Goal: Task Accomplishment & Management: Manage account settings

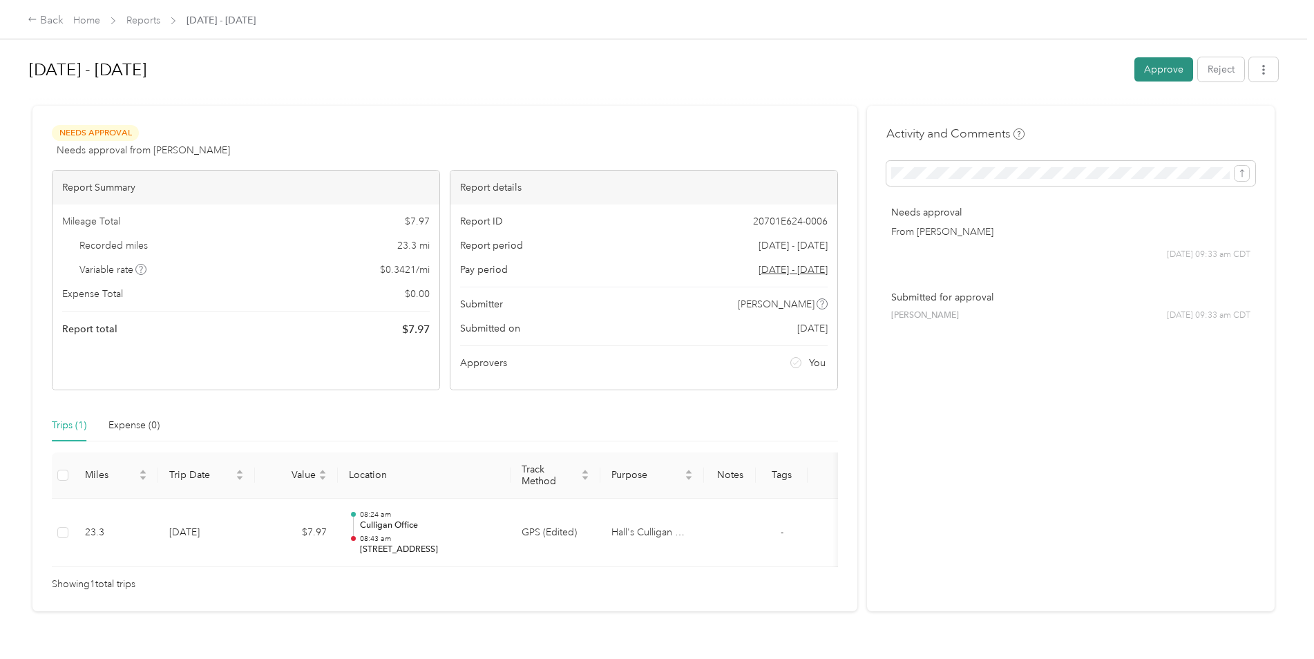
click at [1161, 68] on button "Approve" at bounding box center [1163, 69] width 59 height 24
click at [1158, 66] on button "Approve" at bounding box center [1163, 69] width 59 height 24
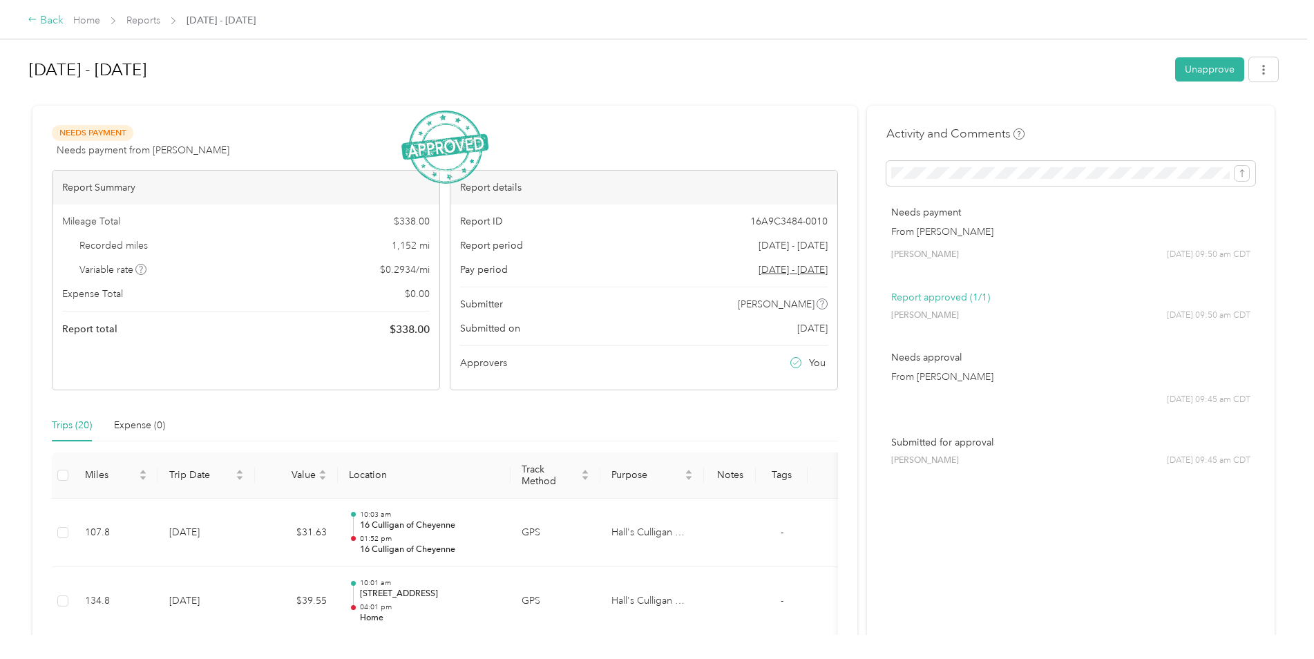
click at [33, 19] on icon at bounding box center [33, 20] width 10 height 10
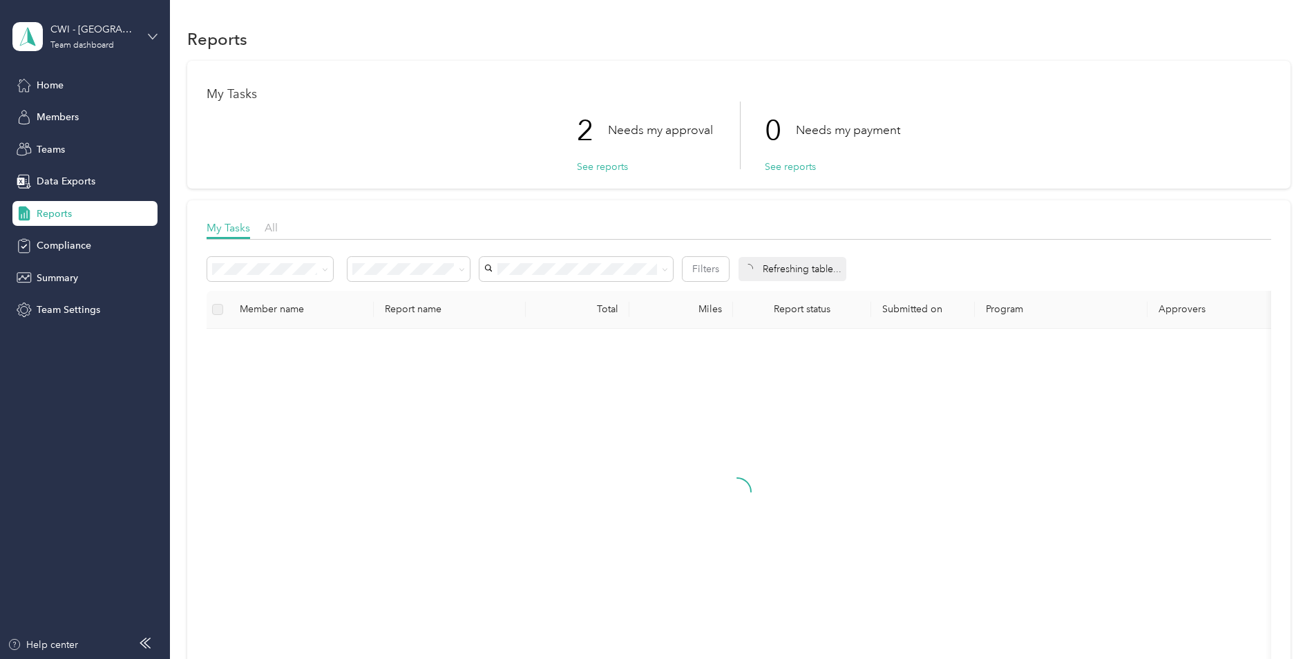
click at [150, 32] on icon at bounding box center [153, 37] width 10 height 10
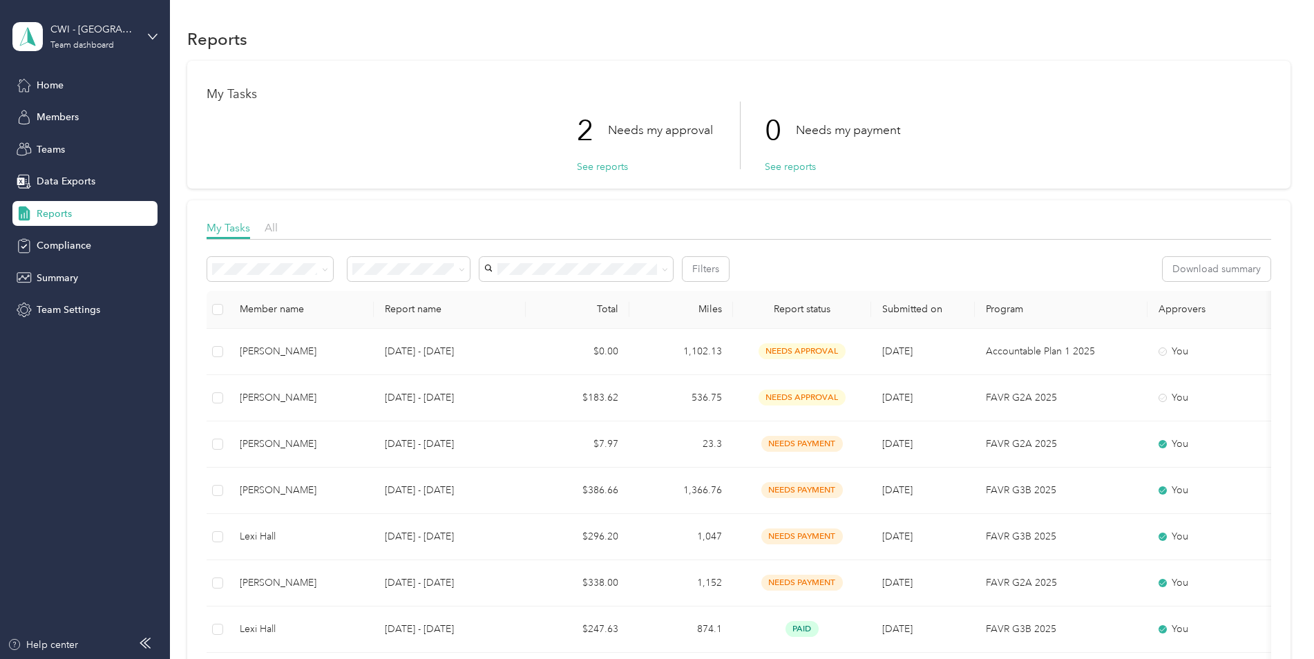
click at [98, 117] on div "Team dashboard" at bounding box center [157, 111] width 271 height 24
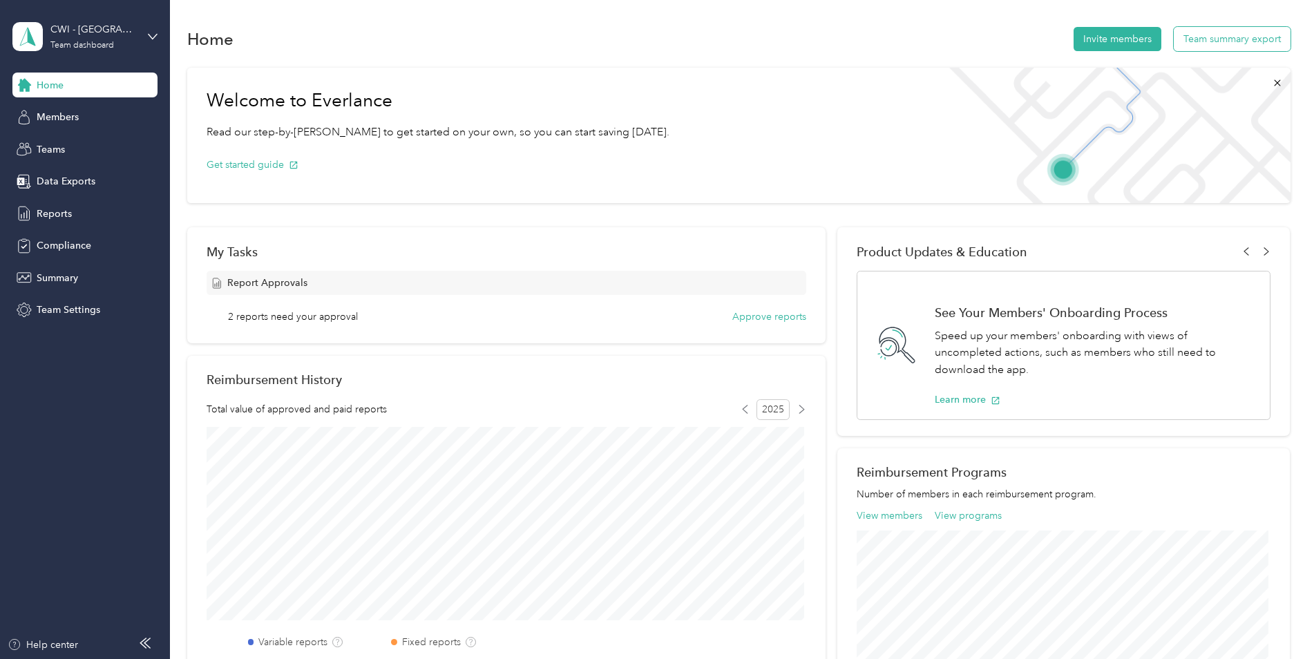
click at [1234, 36] on button "Team summary export" at bounding box center [1232, 39] width 117 height 24
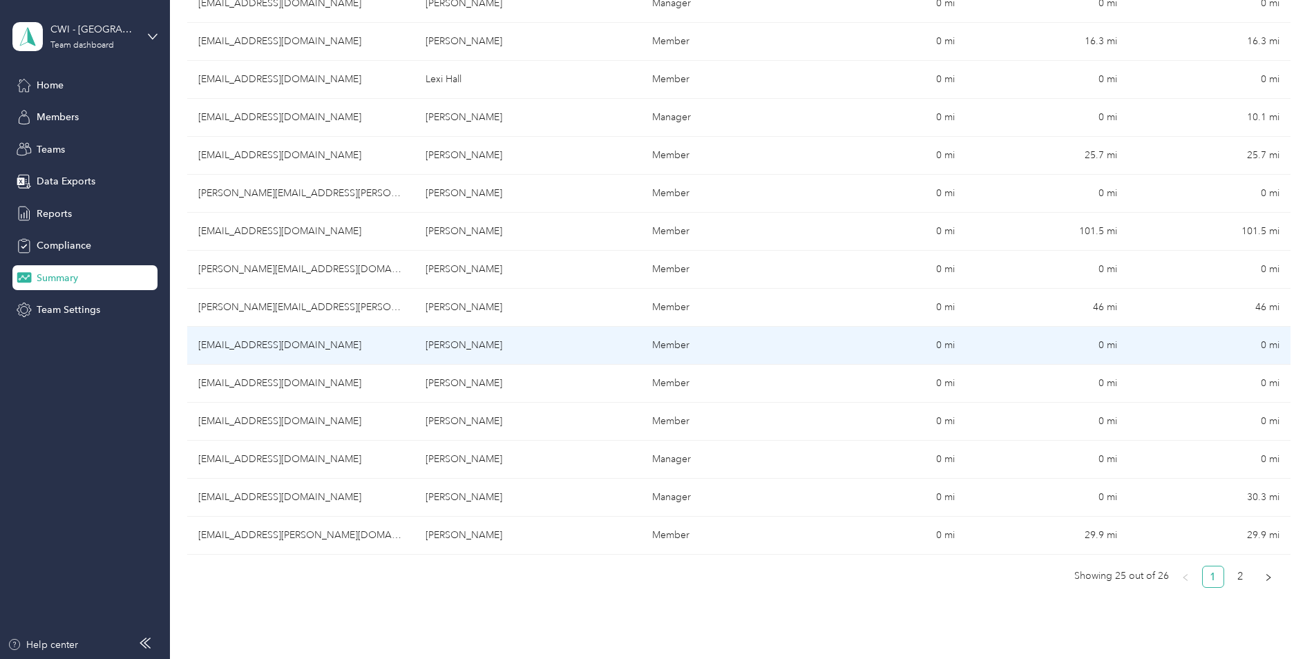
scroll to position [691, 0]
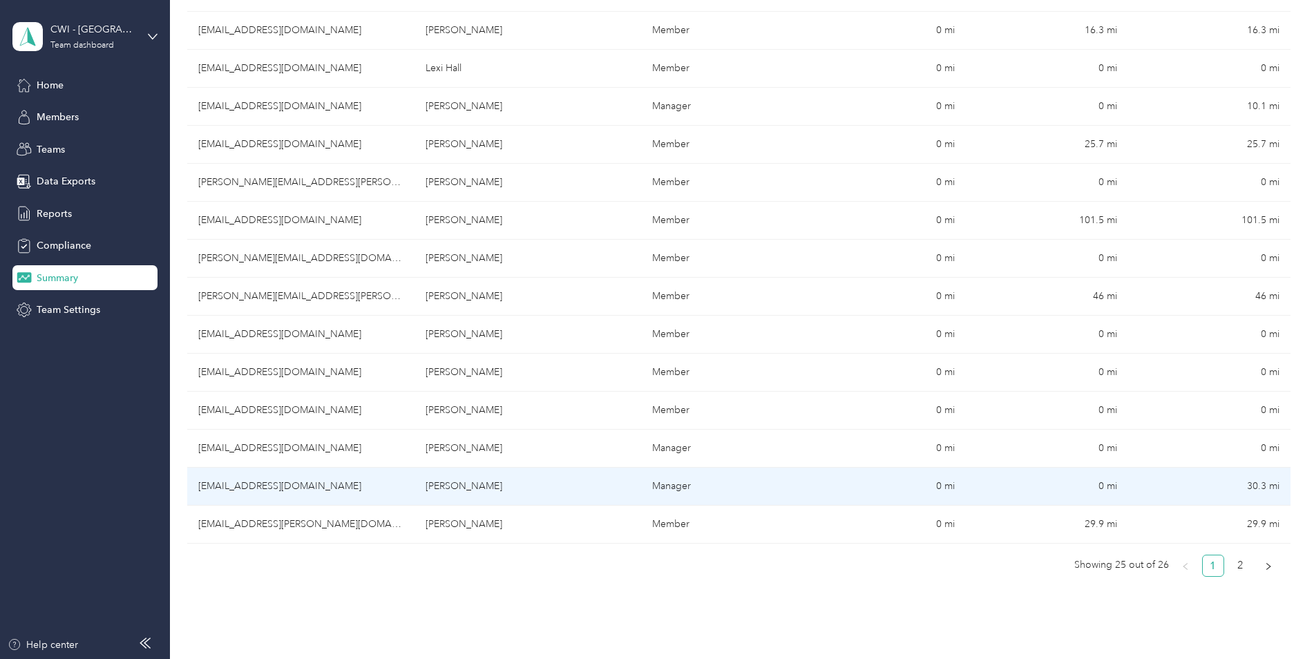
click at [468, 484] on td "[PERSON_NAME]" at bounding box center [527, 487] width 227 height 38
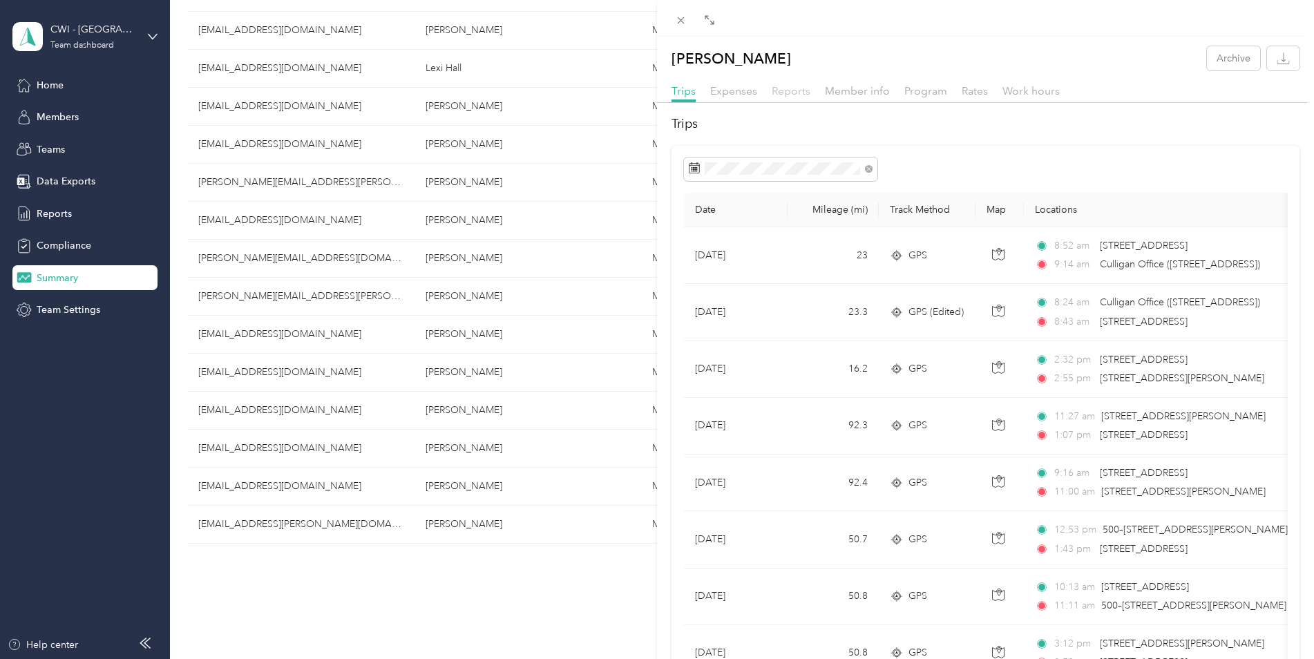
click at [787, 90] on span "Reports" at bounding box center [791, 90] width 39 height 13
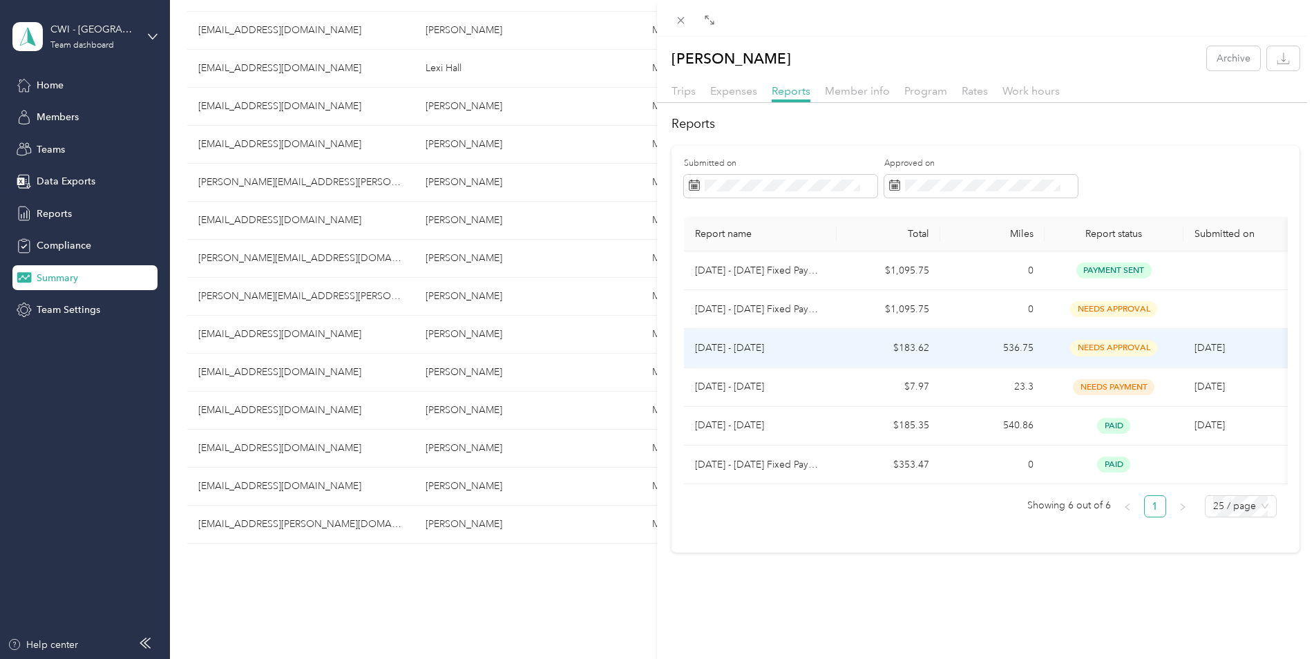
click at [741, 347] on p "[DATE] - [DATE]" at bounding box center [760, 348] width 131 height 15
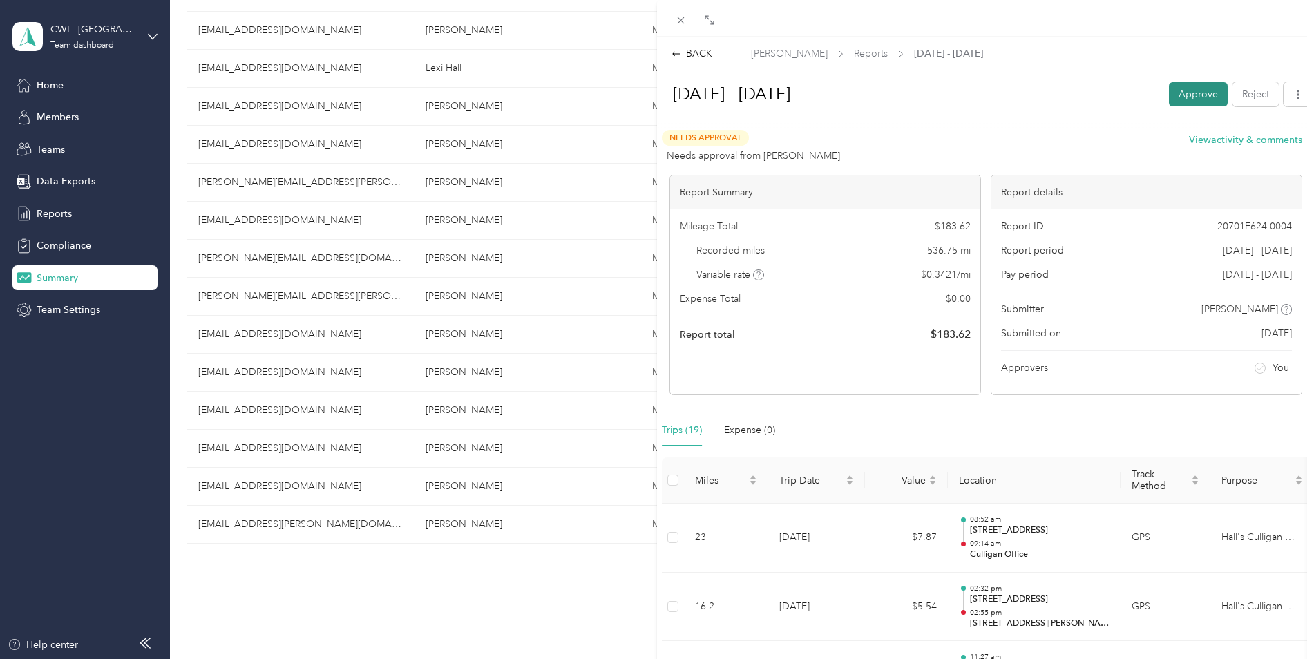
click at [1185, 90] on button "Approve" at bounding box center [1198, 94] width 59 height 24
click at [64, 82] on div "BACK [PERSON_NAME] Reports [DATE] - [DATE] [DATE] - [DATE] Unapprove Needs Paym…" at bounding box center [657, 329] width 1314 height 659
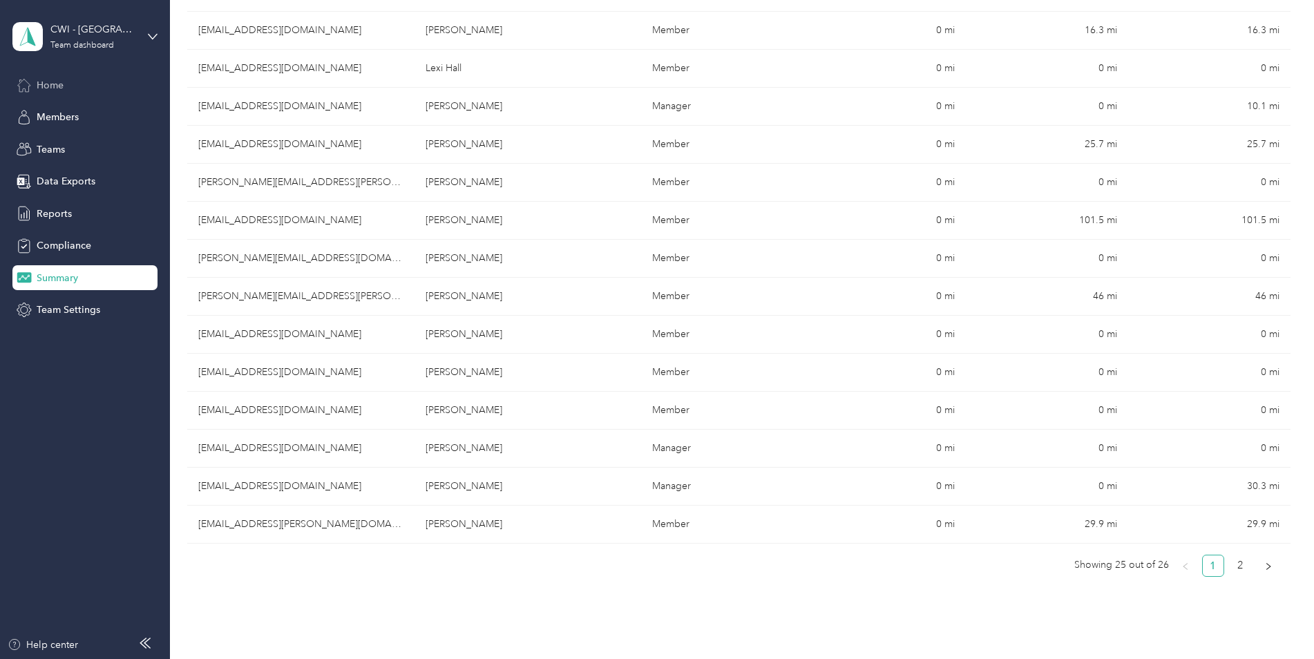
click at [45, 83] on span "Home" at bounding box center [50, 85] width 27 height 15
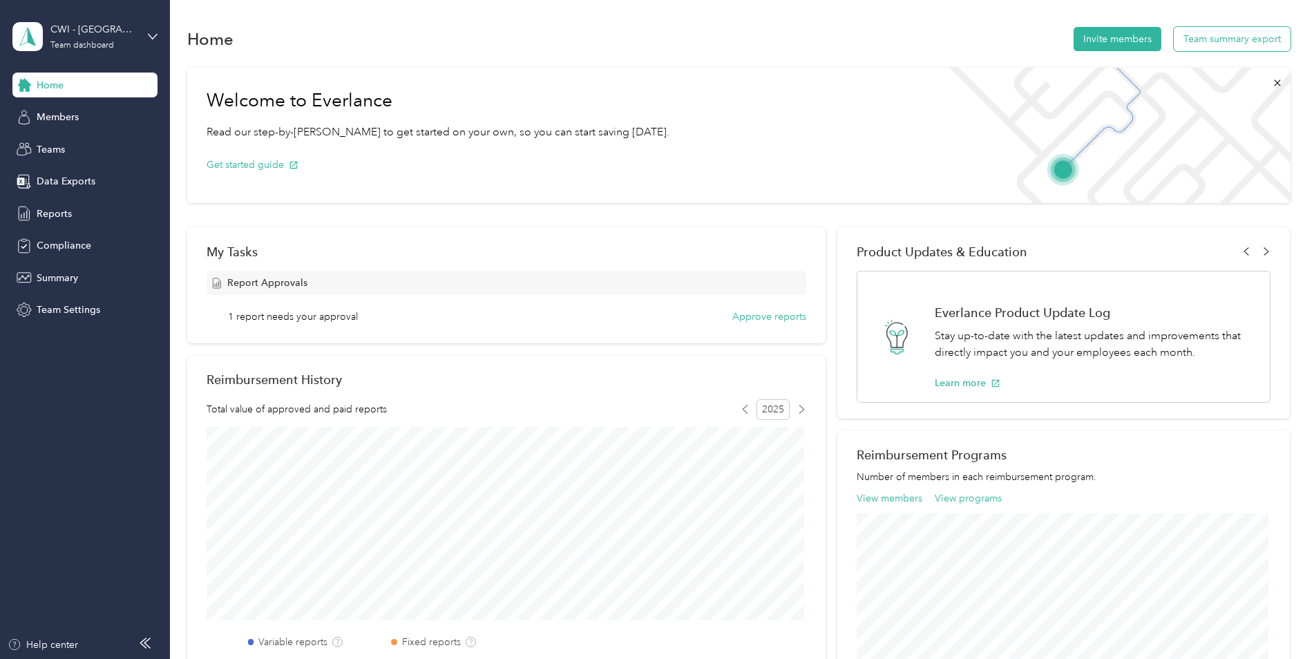
click at [1252, 39] on button "Team summary export" at bounding box center [1232, 39] width 117 height 24
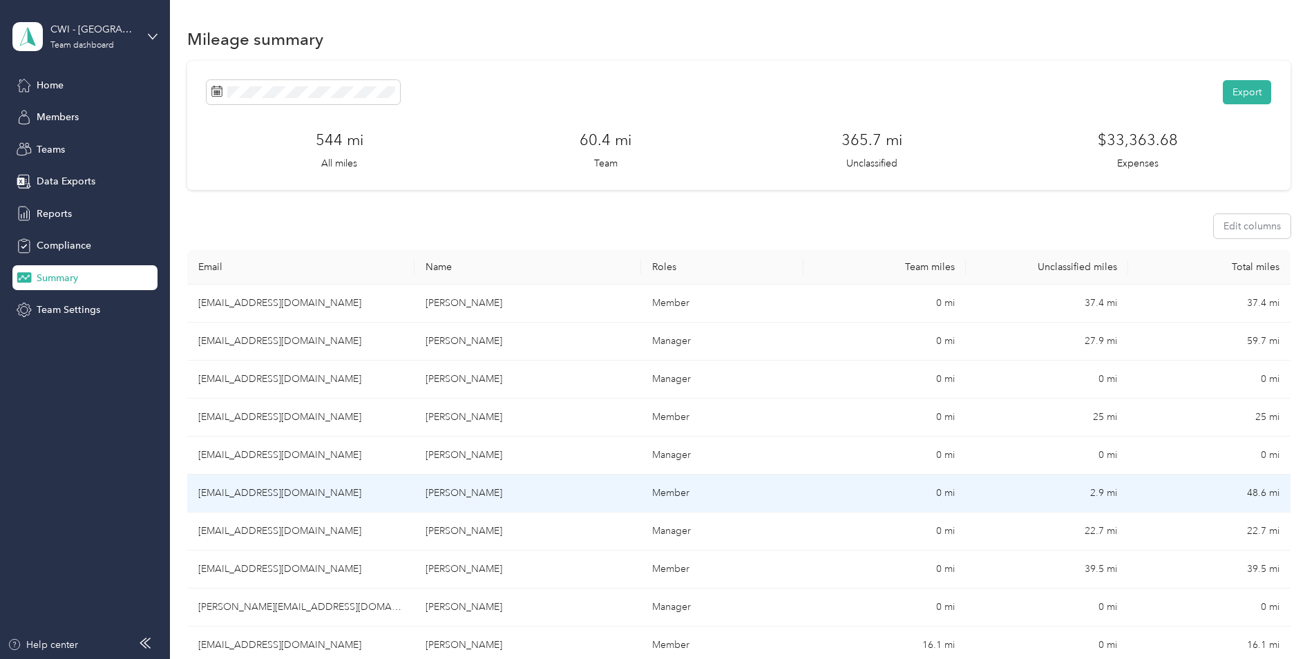
click at [265, 494] on td "[EMAIL_ADDRESS][DOMAIN_NAME]" at bounding box center [300, 494] width 227 height 38
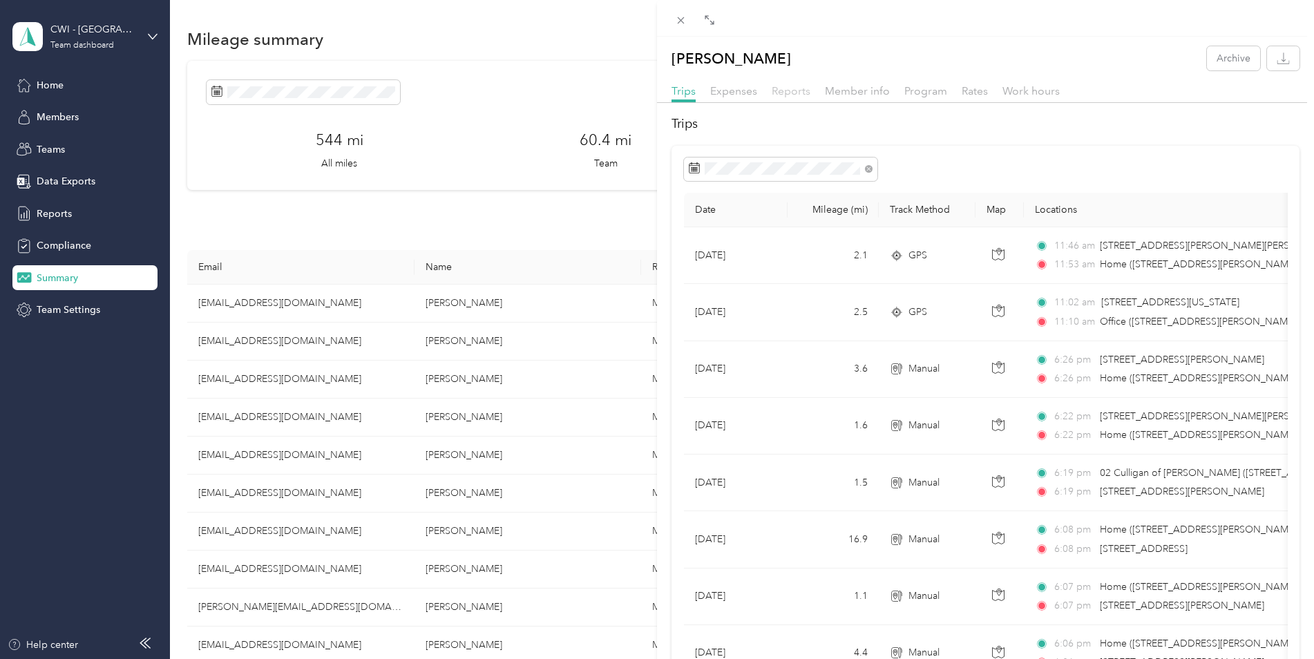
click at [798, 91] on span "Reports" at bounding box center [791, 90] width 39 height 13
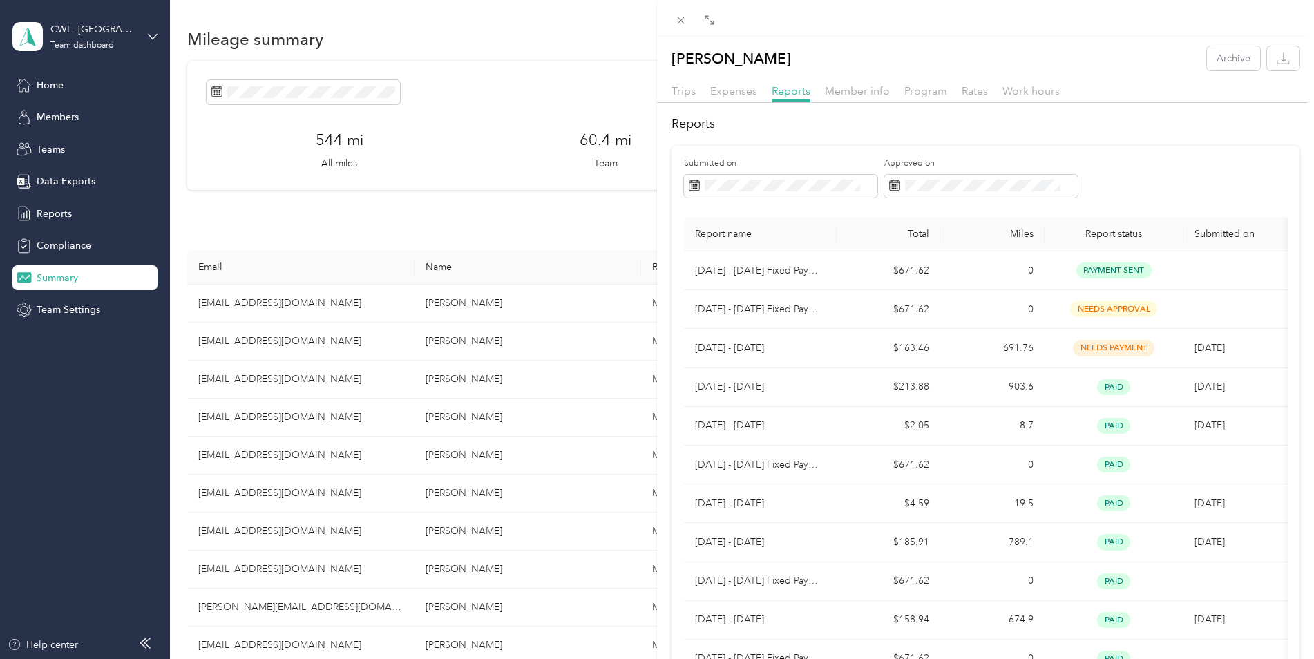
click at [540, 44] on div "[PERSON_NAME] Archive Trips Expenses Reports Member info Program Rates Work hou…" at bounding box center [657, 329] width 1314 height 659
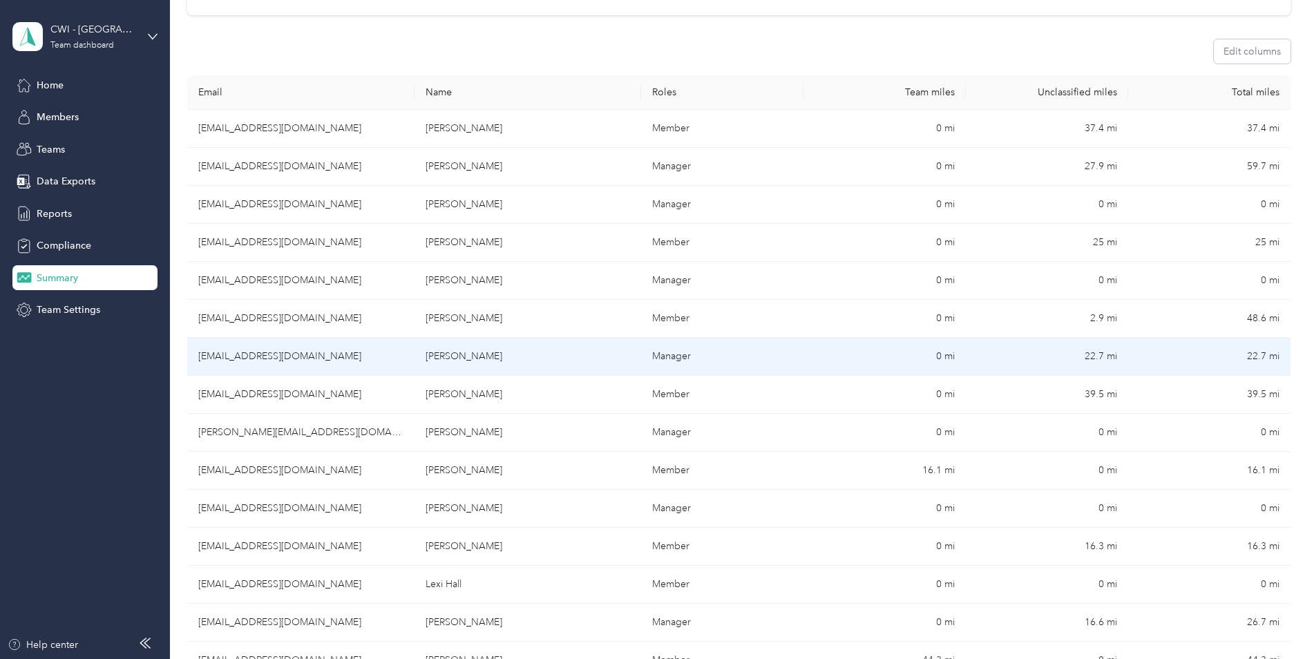
scroll to position [207, 0]
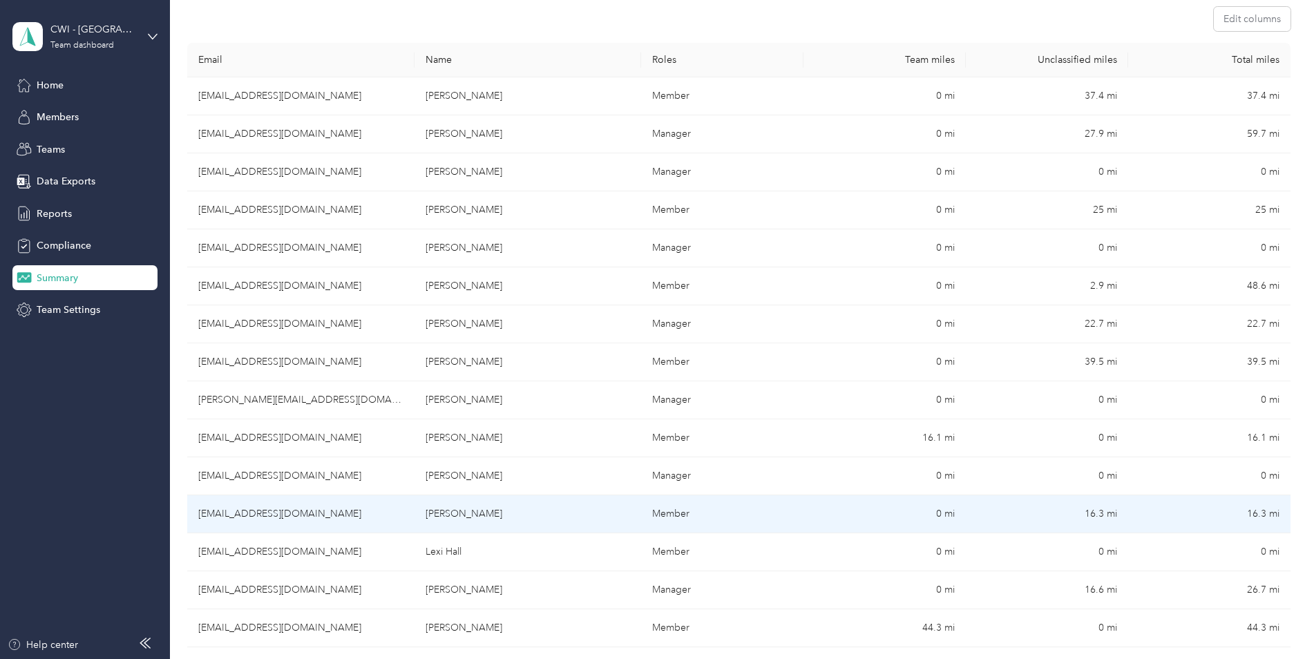
click at [263, 515] on td "[EMAIL_ADDRESS][DOMAIN_NAME]" at bounding box center [300, 514] width 227 height 38
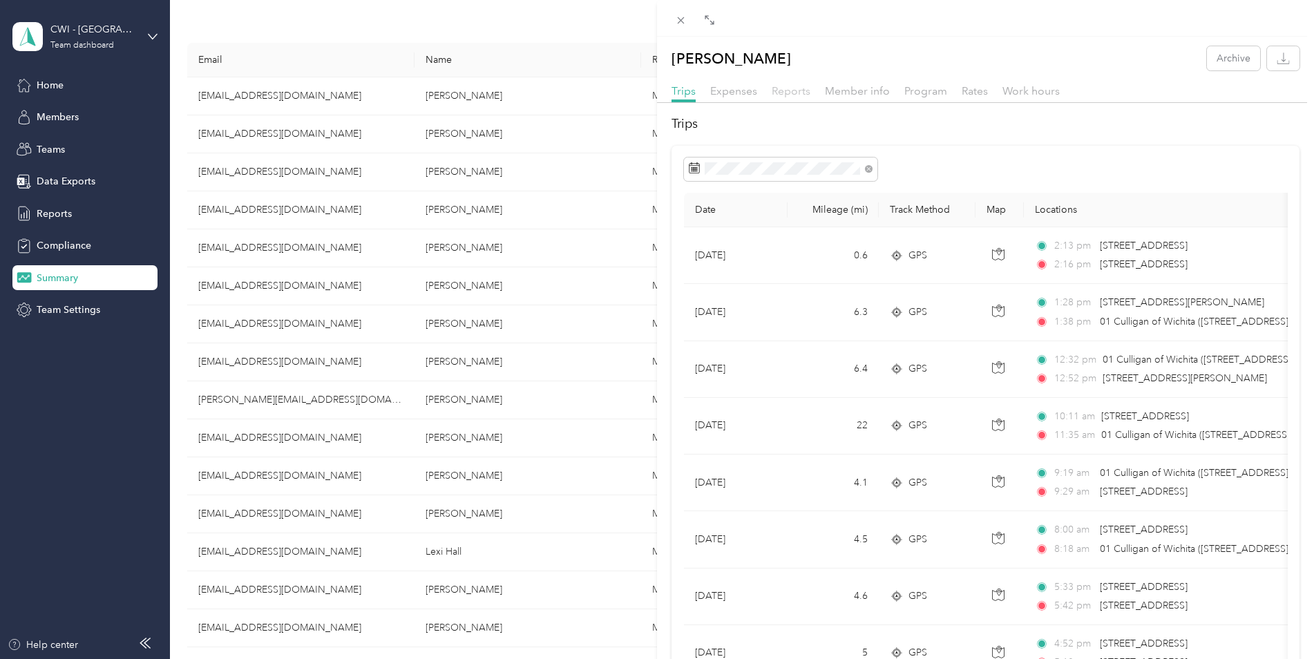
click at [783, 93] on span "Reports" at bounding box center [791, 90] width 39 height 13
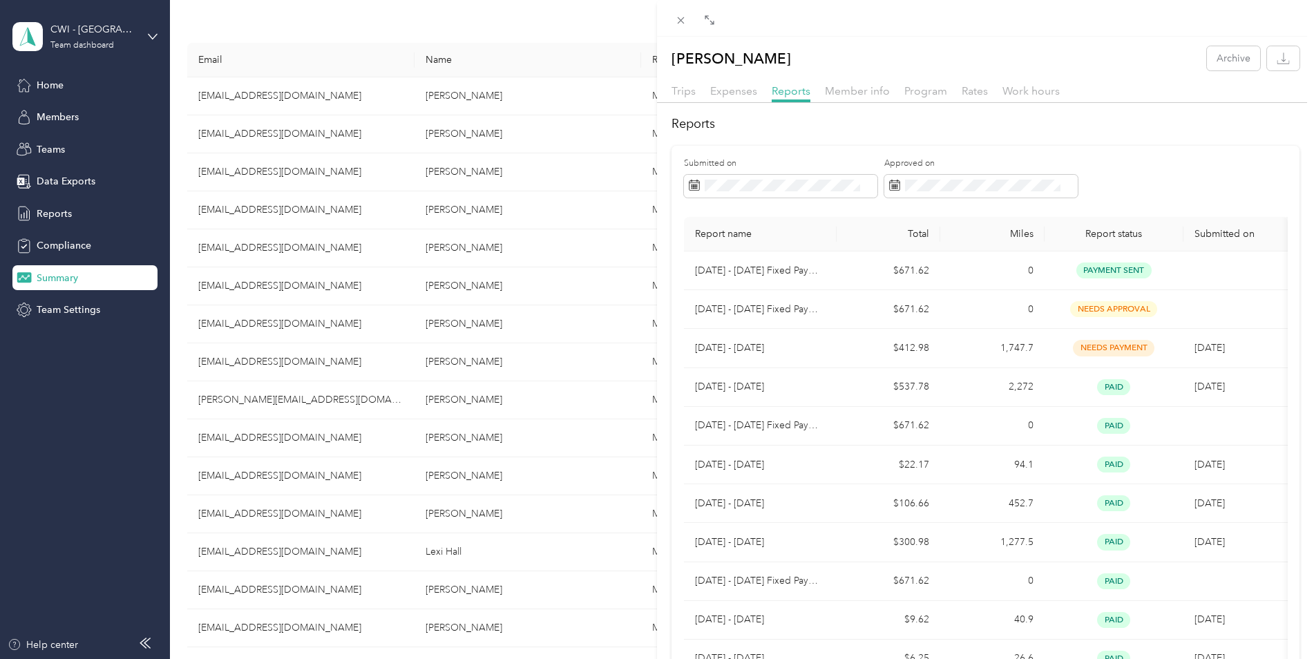
click at [263, 359] on div "[PERSON_NAME] Archive Trips Expenses Reports Member info Program Rates Work hou…" at bounding box center [657, 329] width 1314 height 659
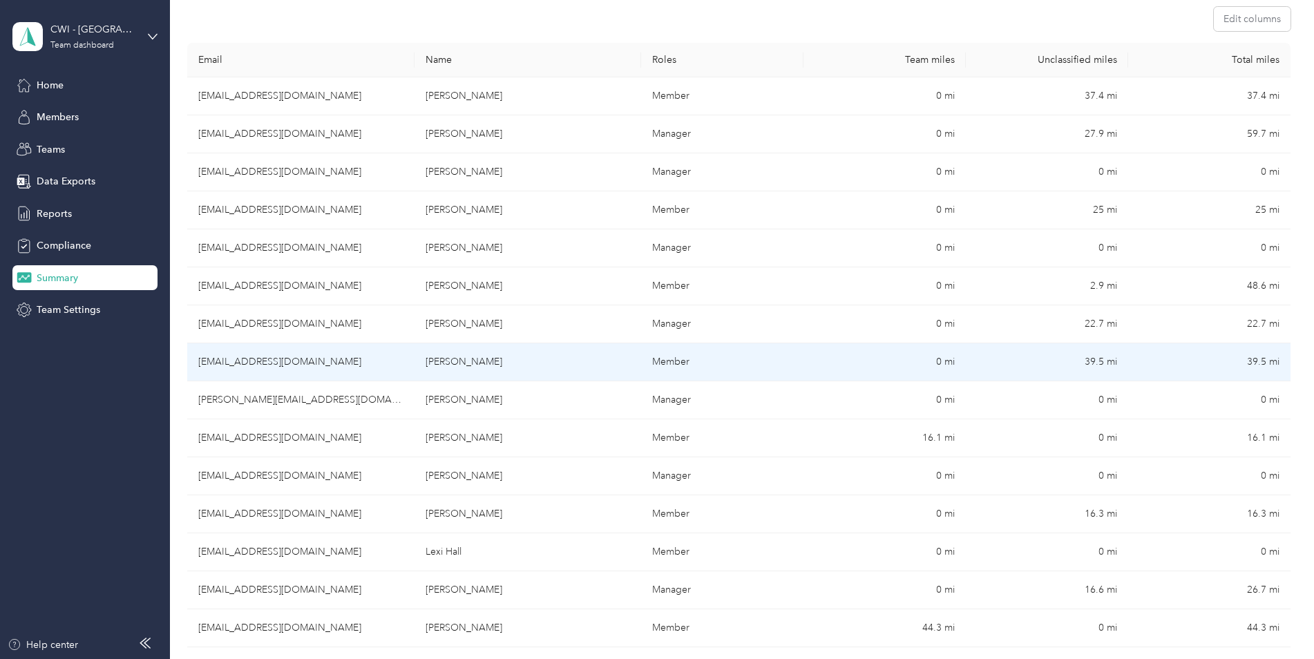
click at [264, 363] on td "[EMAIL_ADDRESS][DOMAIN_NAME]" at bounding box center [300, 362] width 227 height 38
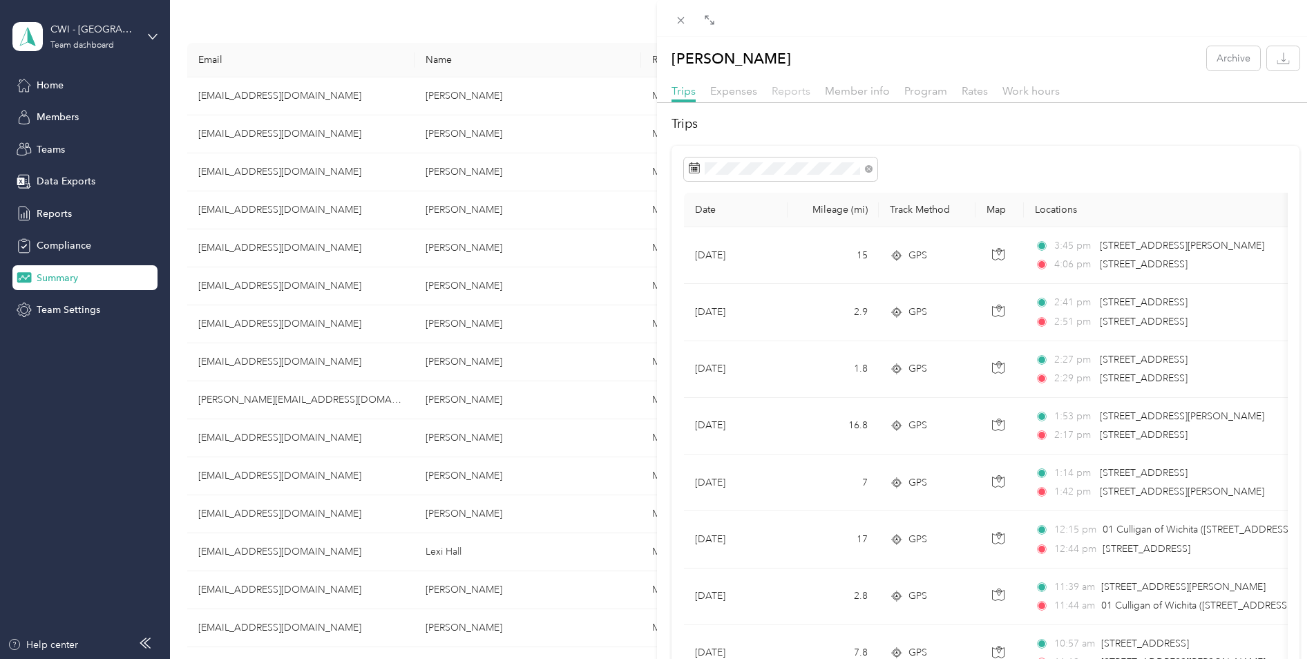
click at [787, 93] on span "Reports" at bounding box center [791, 90] width 39 height 13
